Goal: Information Seeking & Learning: Understand process/instructions

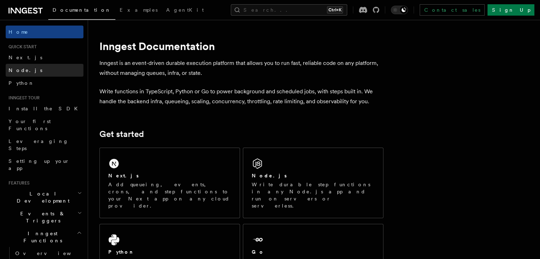
click at [28, 75] on link "Node.js" at bounding box center [45, 70] width 78 height 13
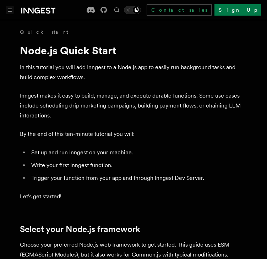
click at [11, 12] on button "Toggle navigation" at bounding box center [10, 10] width 9 height 9
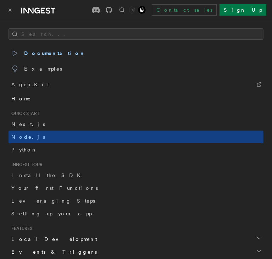
click at [39, 95] on link "Home" at bounding box center [136, 98] width 255 height 13
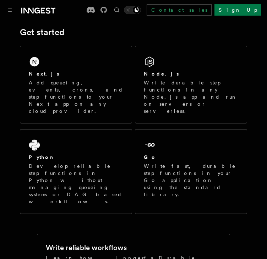
scroll to position [109, 0]
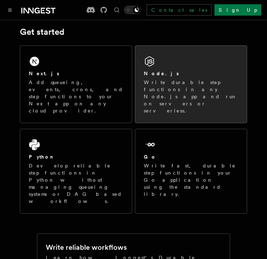
click at [177, 65] on div "Node.js Write durable step functions in any Node.js app and run on servers or s…" at bounding box center [190, 84] width 111 height 77
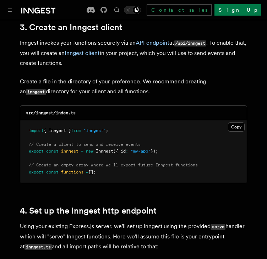
scroll to position [915, 0]
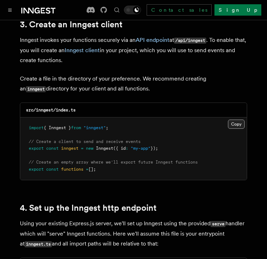
click at [239, 120] on button "Copy Copied" at bounding box center [236, 124] width 17 height 9
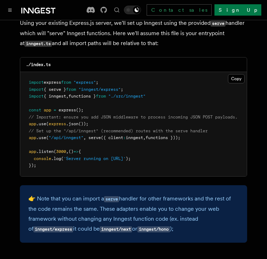
scroll to position [1116, 0]
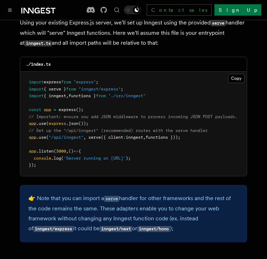
click at [161, 135] on span "functions }));" at bounding box center [163, 137] width 35 height 5
click at [174, 128] on span "// Set up the "/api/inngest" (recommended) routes with the serve handler" at bounding box center [118, 130] width 179 height 5
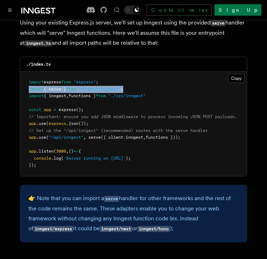
drag, startPoint x: 137, startPoint y: 79, endPoint x: 26, endPoint y: 83, distance: 110.8
click at [26, 83] on pre "import express from "express" ; import { serve } from "inngest/express" ; impor…" at bounding box center [133, 124] width 226 height 104
copy span "import { serve } from "inngest/express" ;"
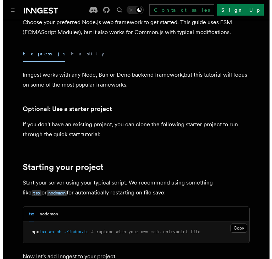
scroll to position [172, 0]
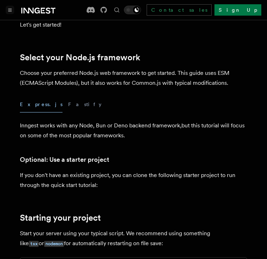
click at [6, 9] on button "Toggle navigation" at bounding box center [10, 10] width 9 height 9
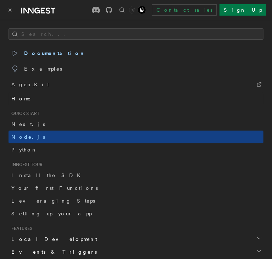
click at [27, 104] on link "Home" at bounding box center [136, 98] width 255 height 13
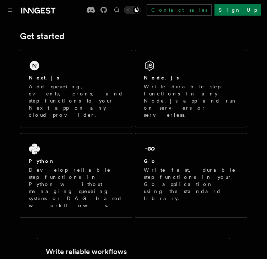
scroll to position [108, 0]
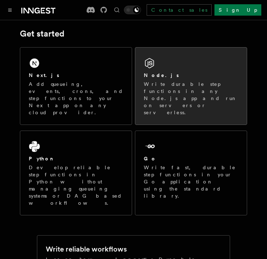
click at [194, 66] on div "Node.js Write durable step functions in any Node.js app and run on servers or s…" at bounding box center [190, 86] width 111 height 77
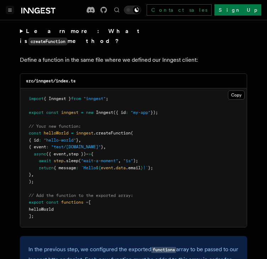
click at [10, 9] on icon "Toggle navigation" at bounding box center [10, 10] width 3 height 2
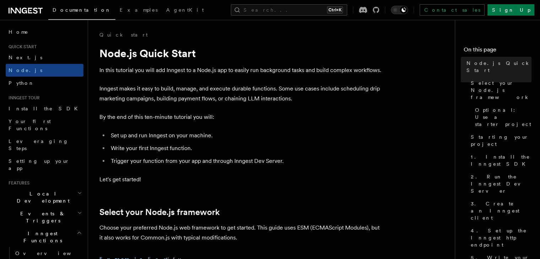
click at [14, 46] on span "Quick start" at bounding box center [21, 47] width 31 height 6
click at [17, 32] on span "Home" at bounding box center [19, 31] width 20 height 7
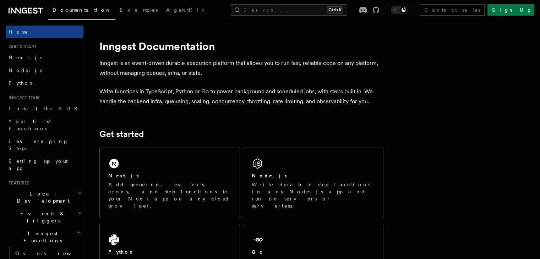
click at [17, 5] on div "Documentation Examples AgentKit Search... Ctrl+K Contact sales Sign Up" at bounding box center [270, 10] width 540 height 20
click at [37, 17] on div "Documentation Examples AgentKit Search... Ctrl+K Contact sales Sign Up" at bounding box center [270, 10] width 540 height 20
click at [24, 16] on div "Documentation Examples AgentKit Search... Ctrl+K Contact sales Sign Up" at bounding box center [270, 10] width 540 height 20
drag, startPoint x: 24, startPoint y: 16, endPoint x: 15, endPoint y: 12, distance: 10.2
click at [15, 12] on div "Documentation Examples AgentKit Search... Ctrl+K Contact sales Sign Up" at bounding box center [270, 10] width 540 height 20
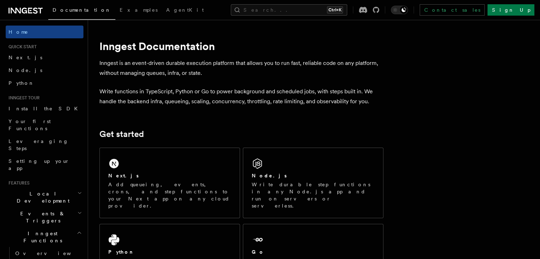
click at [15, 12] on icon at bounding box center [16, 11] width 10 height 6
